Goal: Entertainment & Leisure: Consume media (video, audio)

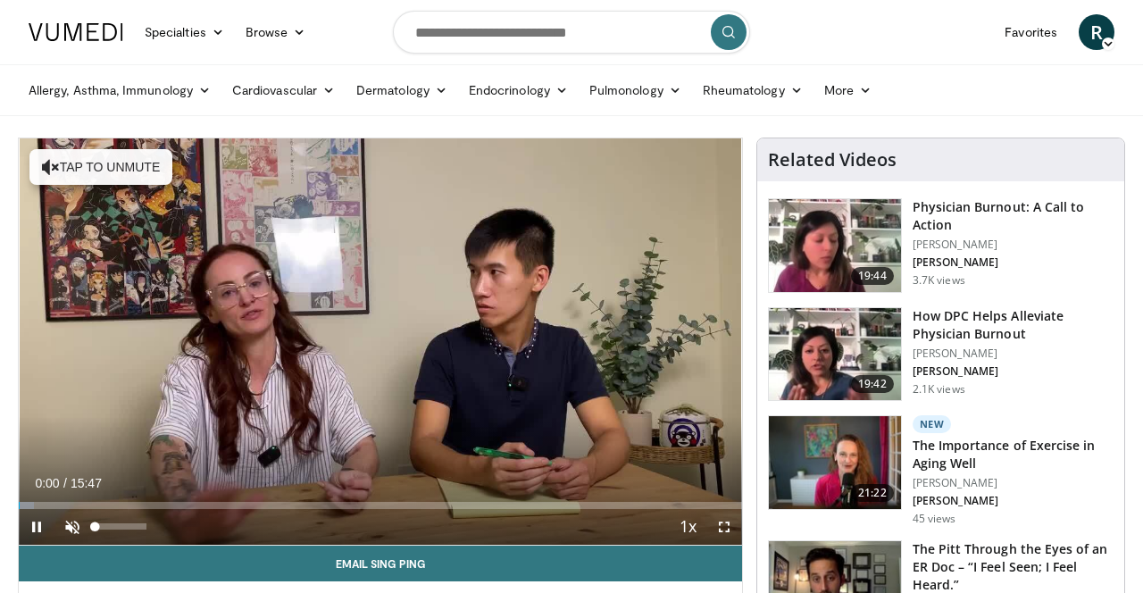
click at [70, 528] on span "Video Player" at bounding box center [72, 527] width 36 height 36
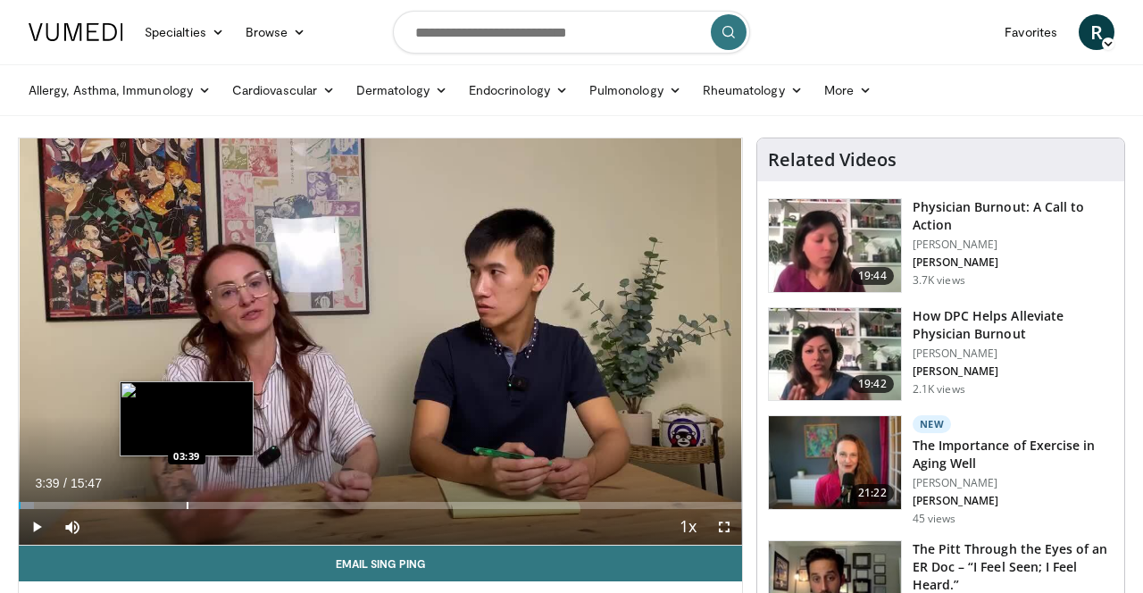
click at [187, 506] on div "Progress Bar" at bounding box center [188, 505] width 2 height 7
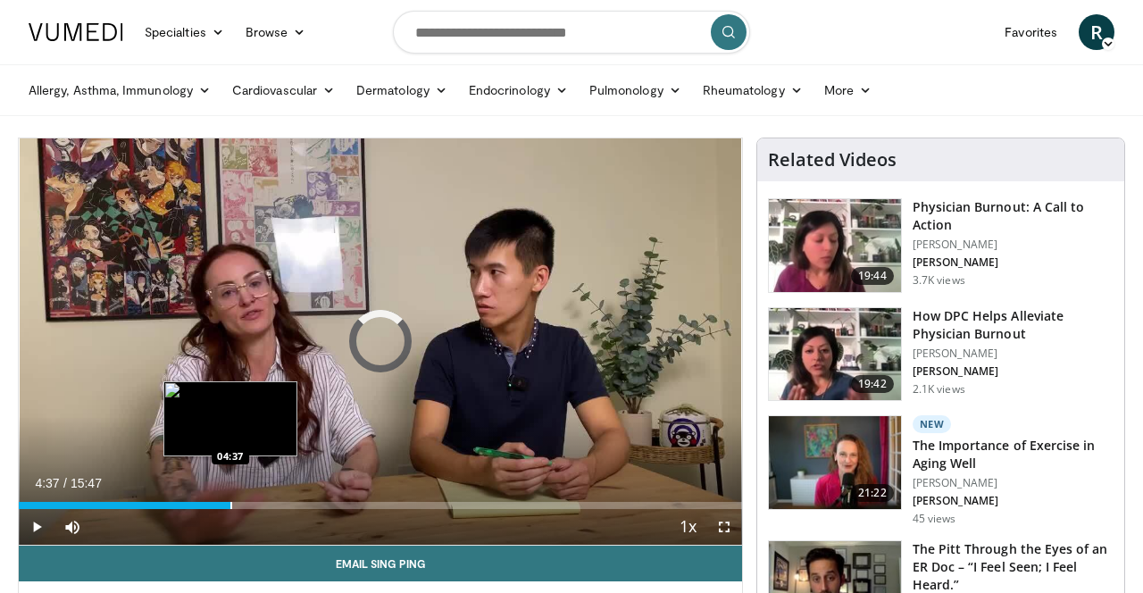
click at [230, 503] on div "Progress Bar" at bounding box center [231, 505] width 2 height 7
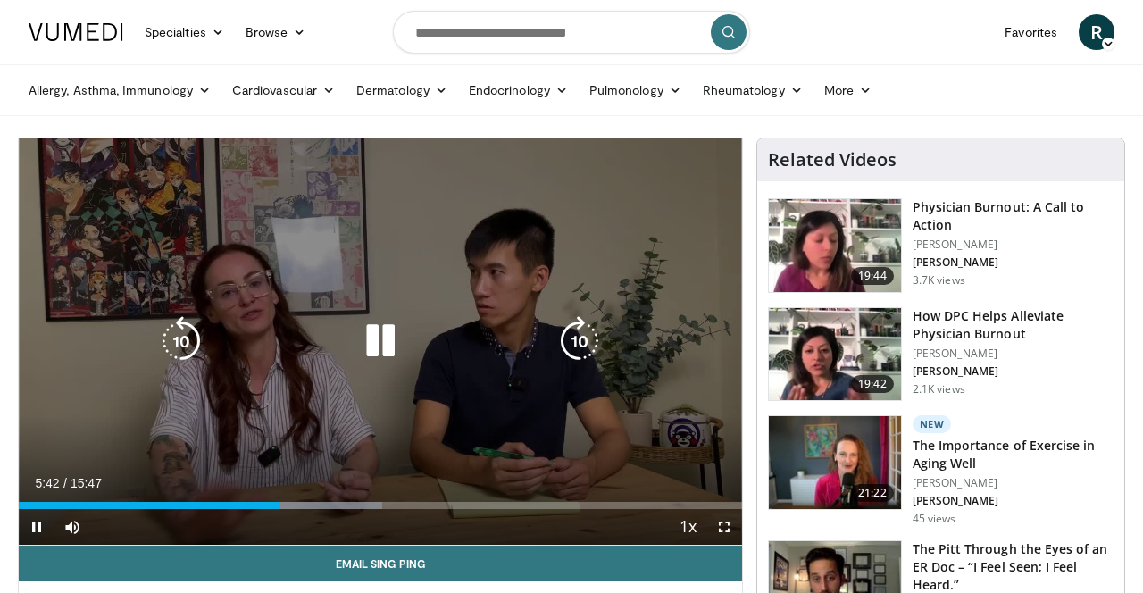
click at [383, 342] on icon "Video Player" at bounding box center [380, 341] width 50 height 50
